Goal: Navigation & Orientation: Find specific page/section

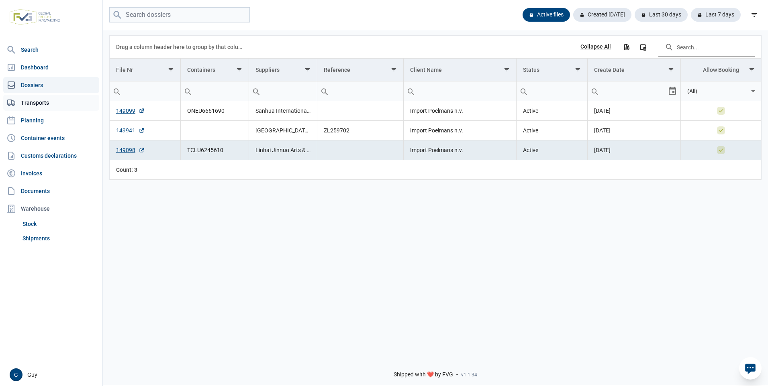
click at [36, 104] on link "Transports" at bounding box center [51, 103] width 96 height 16
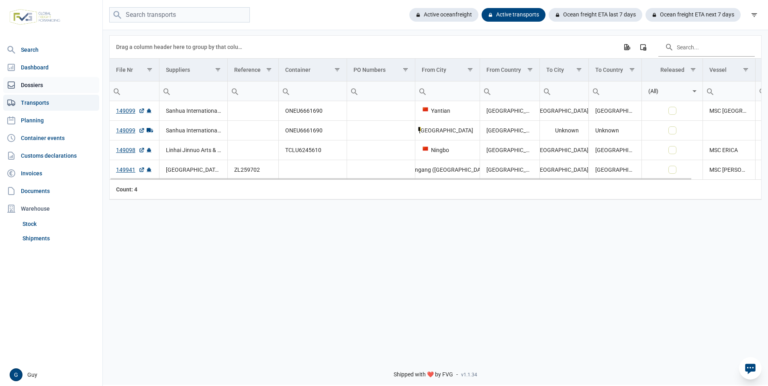
click at [32, 86] on link "Dossiers" at bounding box center [51, 85] width 96 height 16
